Goal: Transaction & Acquisition: Download file/media

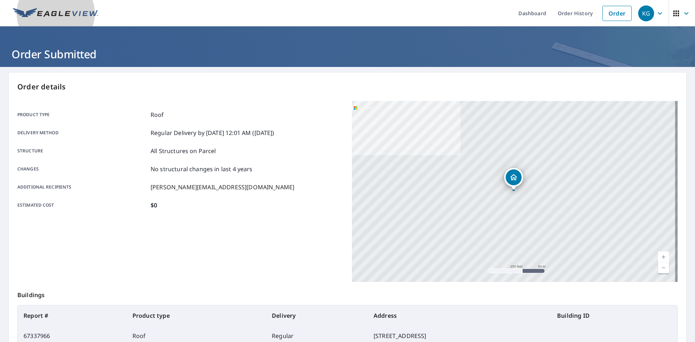
click at [67, 10] on img at bounding box center [55, 13] width 85 height 11
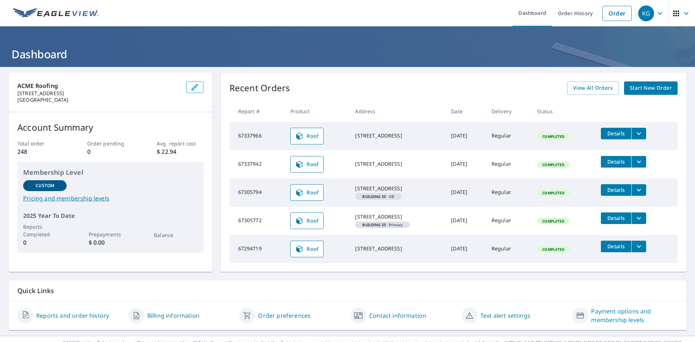
click at [624, 164] on span "Details" at bounding box center [616, 161] width 22 height 7
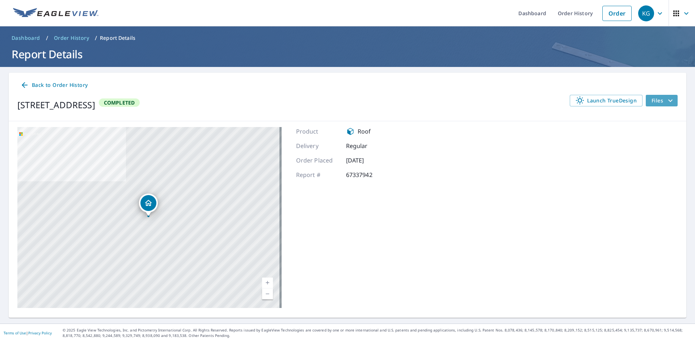
click at [653, 101] on span "Files" at bounding box center [663, 100] width 23 height 9
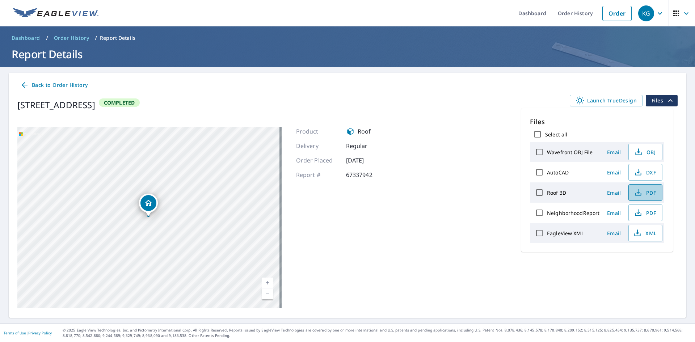
click at [654, 193] on span "PDF" at bounding box center [644, 192] width 23 height 9
click at [564, 13] on link "Order History" at bounding box center [575, 13] width 47 height 26
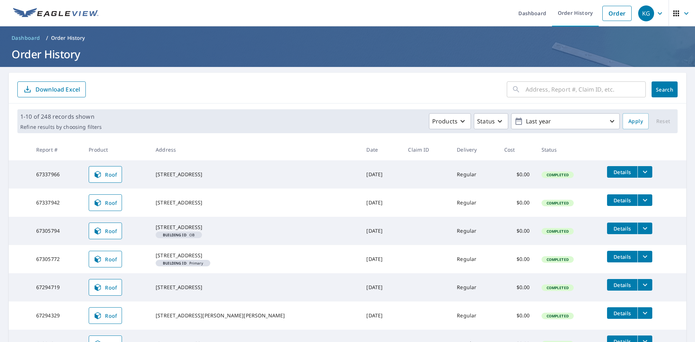
click at [611, 171] on span "Details" at bounding box center [622, 172] width 22 height 7
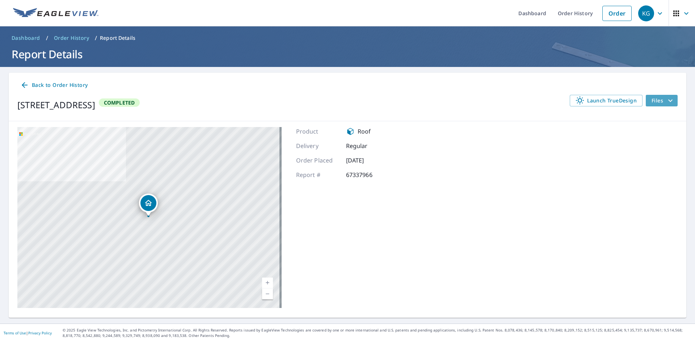
click at [654, 98] on span "Files" at bounding box center [663, 100] width 23 height 9
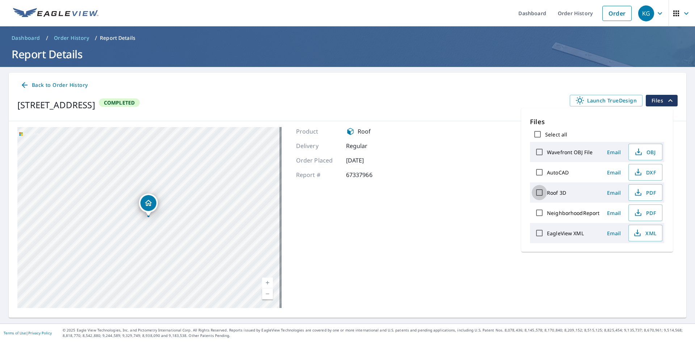
click at [536, 191] on input "Roof 3D" at bounding box center [539, 192] width 15 height 15
checkbox input "true"
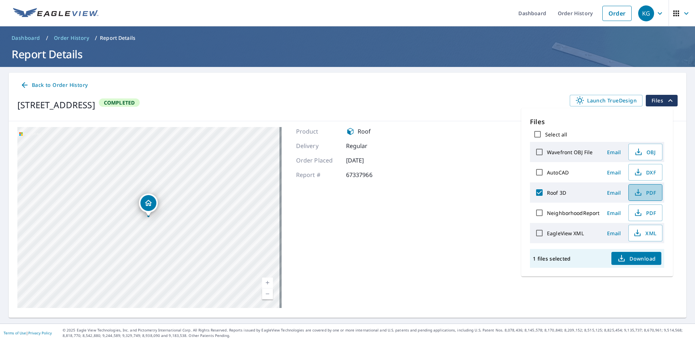
click at [645, 190] on span "PDF" at bounding box center [644, 192] width 23 height 9
